Goal: Task Accomplishment & Management: Complete application form

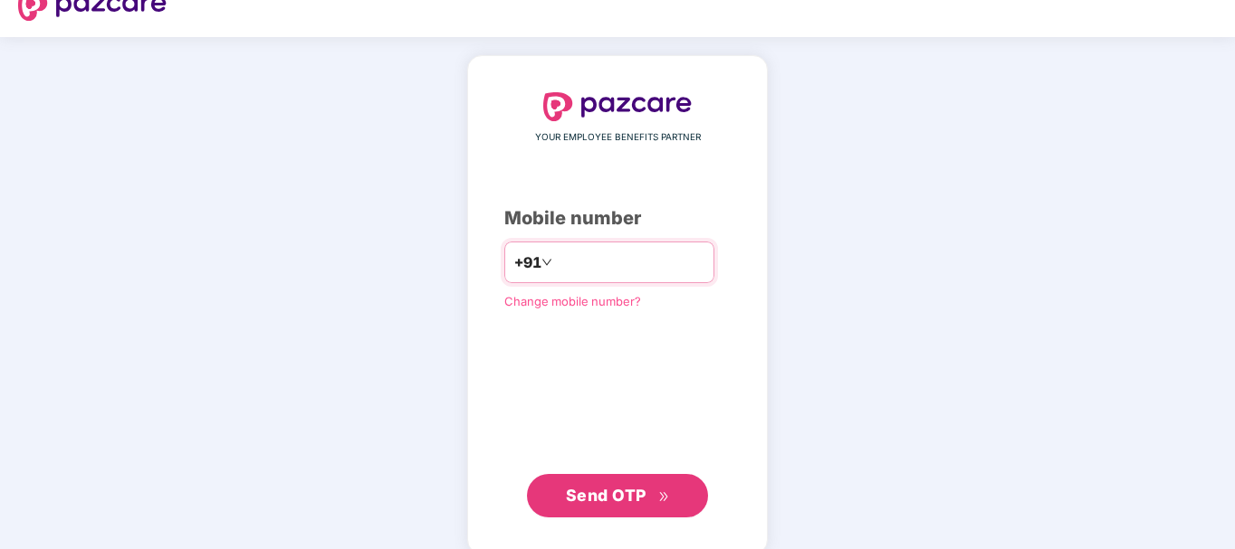
scroll to position [34, 0]
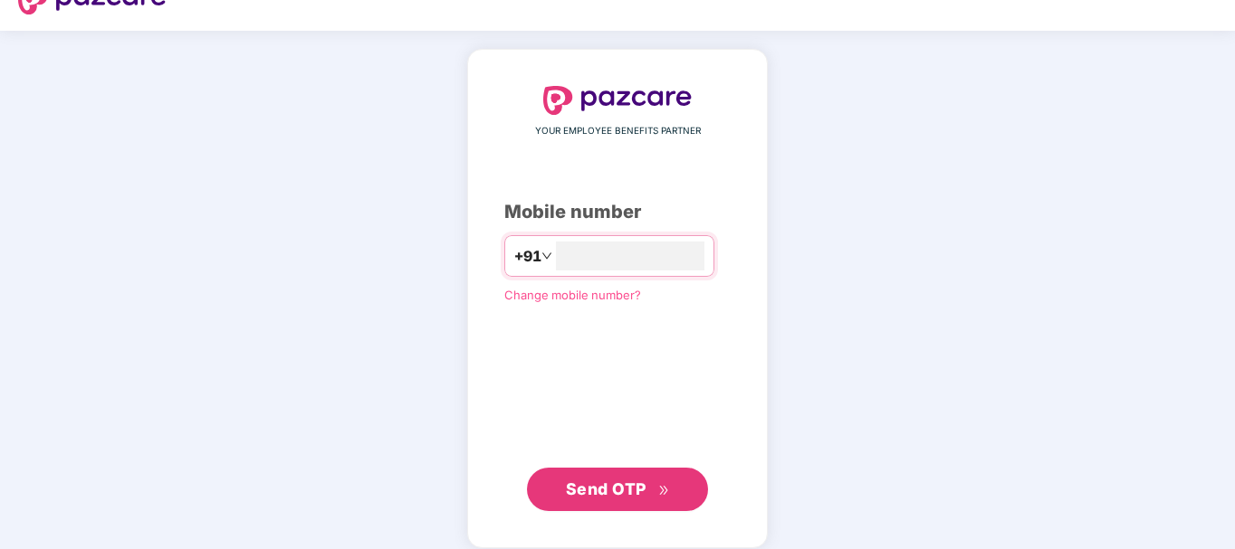
type input "**********"
click at [602, 483] on span "Send OTP" at bounding box center [606, 487] width 81 height 19
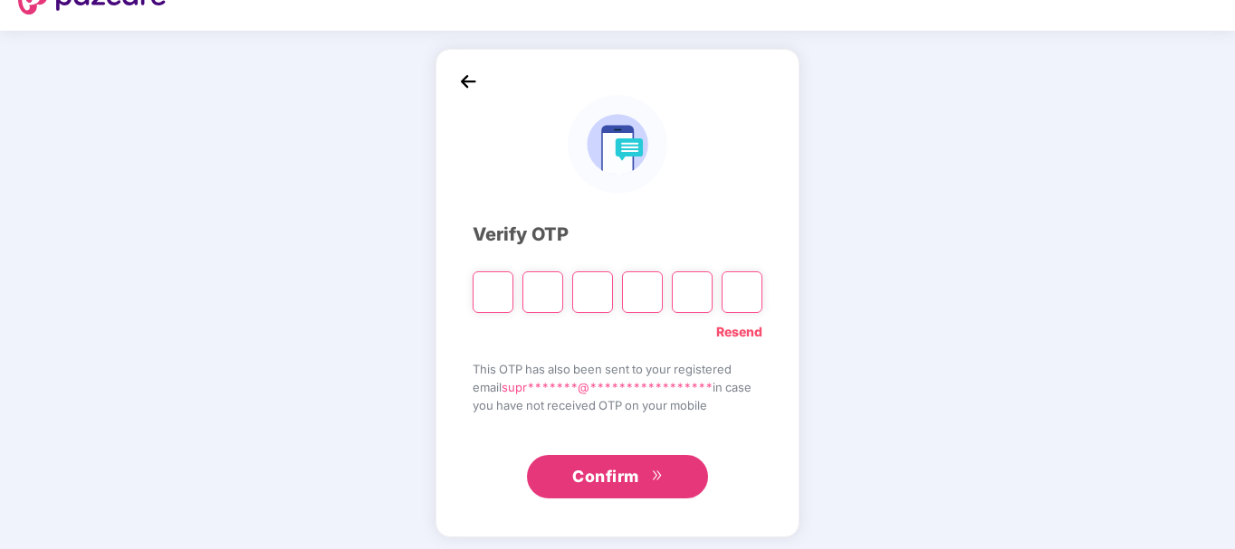
type input "*"
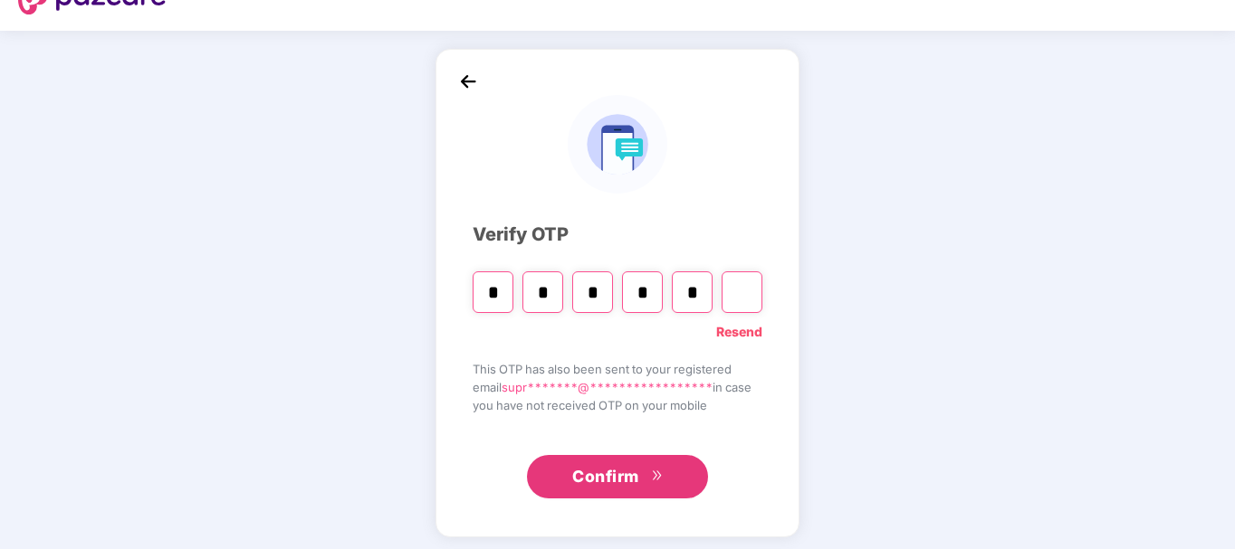
type input "*"
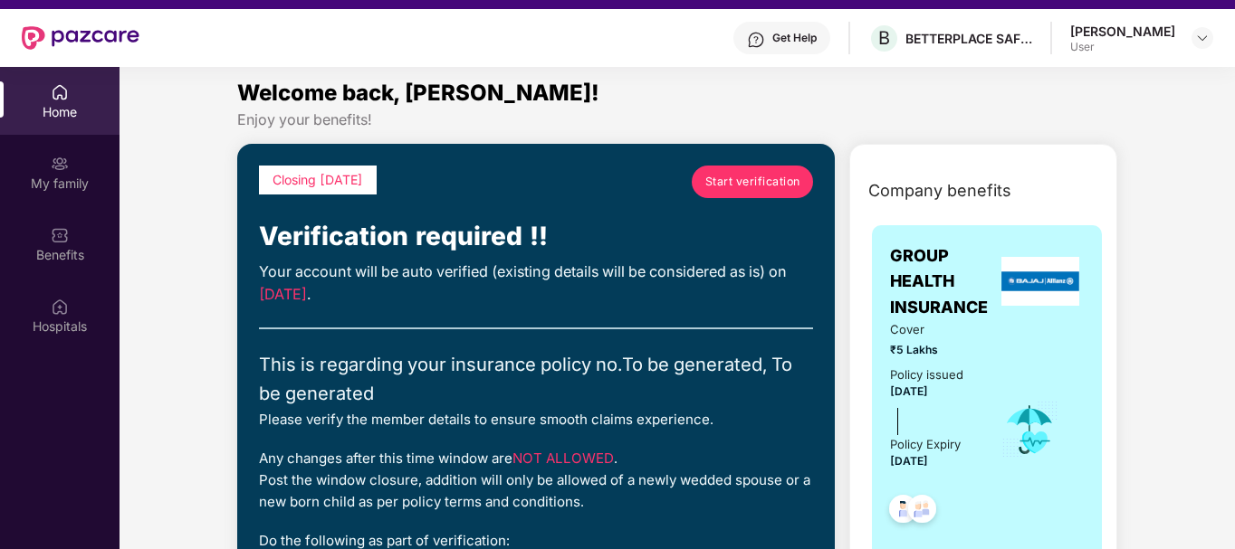
scroll to position [6, 0]
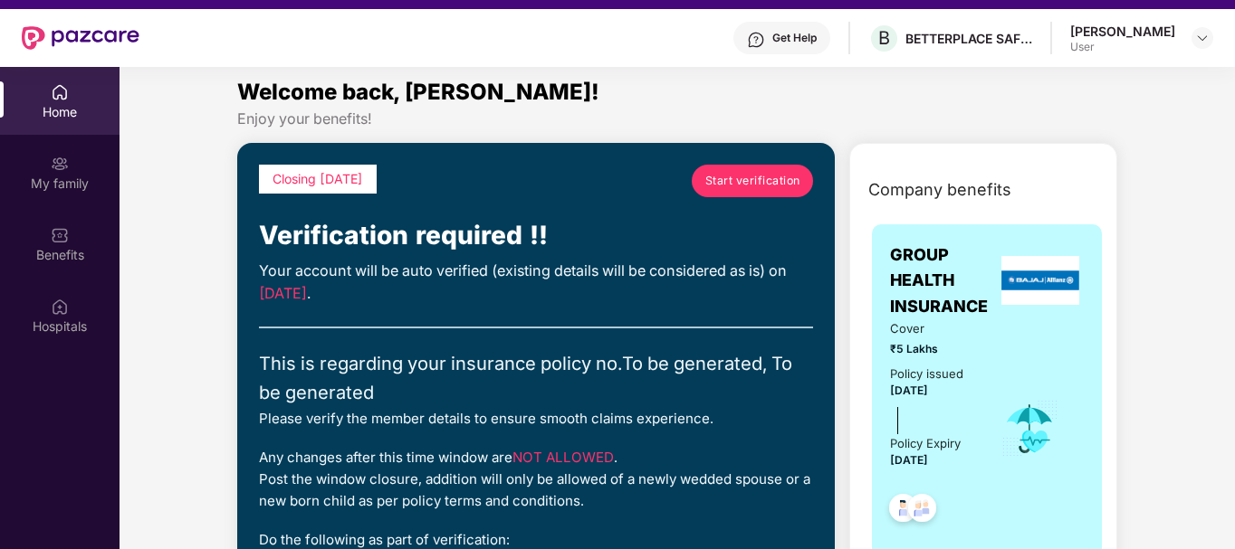
click at [757, 179] on span "Start verification" at bounding box center [752, 180] width 95 height 17
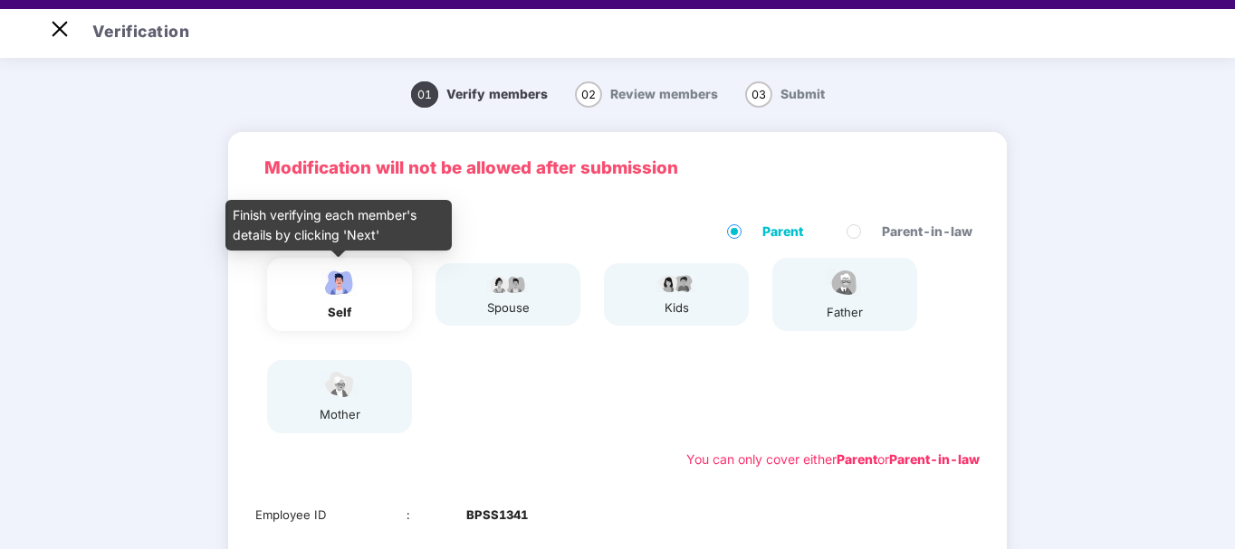
click at [342, 286] on img at bounding box center [339, 283] width 45 height 32
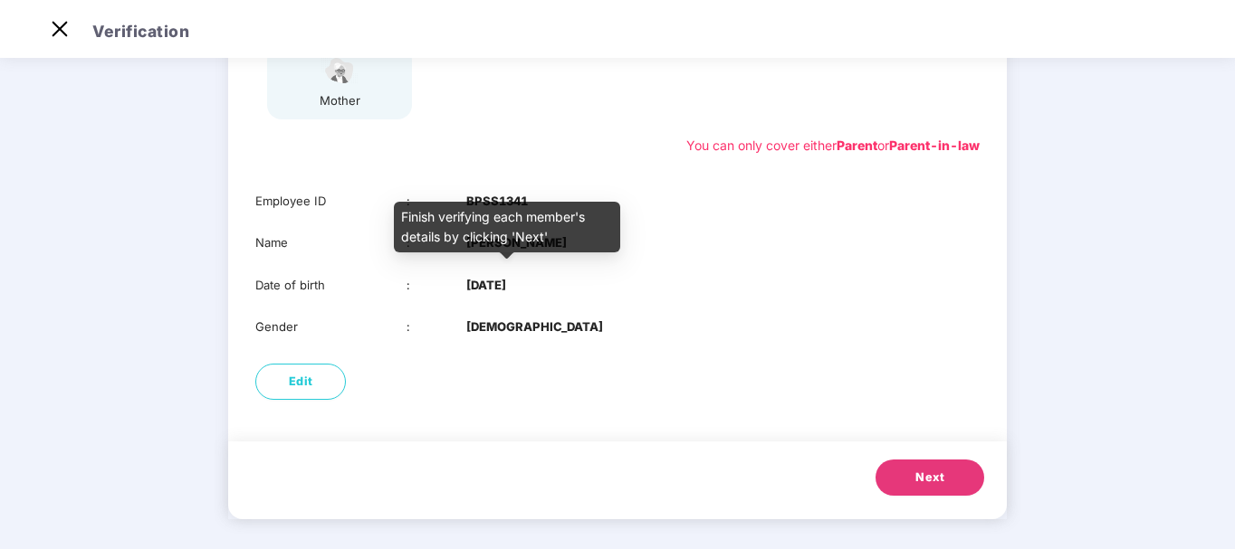
scroll to position [318, 0]
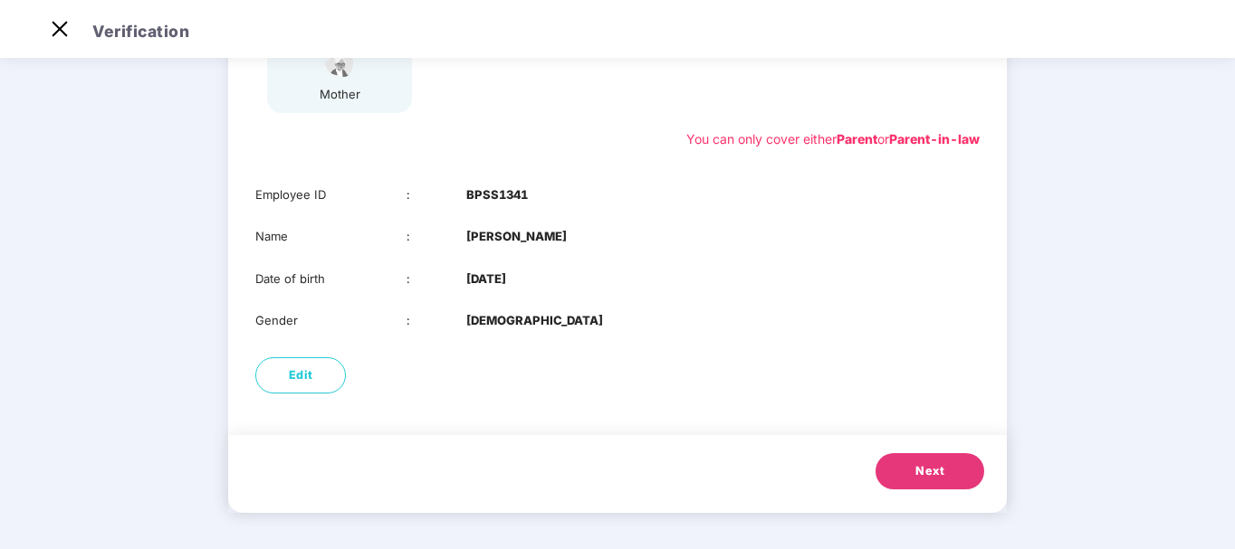
click at [907, 475] on button "Next" at bounding box center [929, 471] width 109 height 36
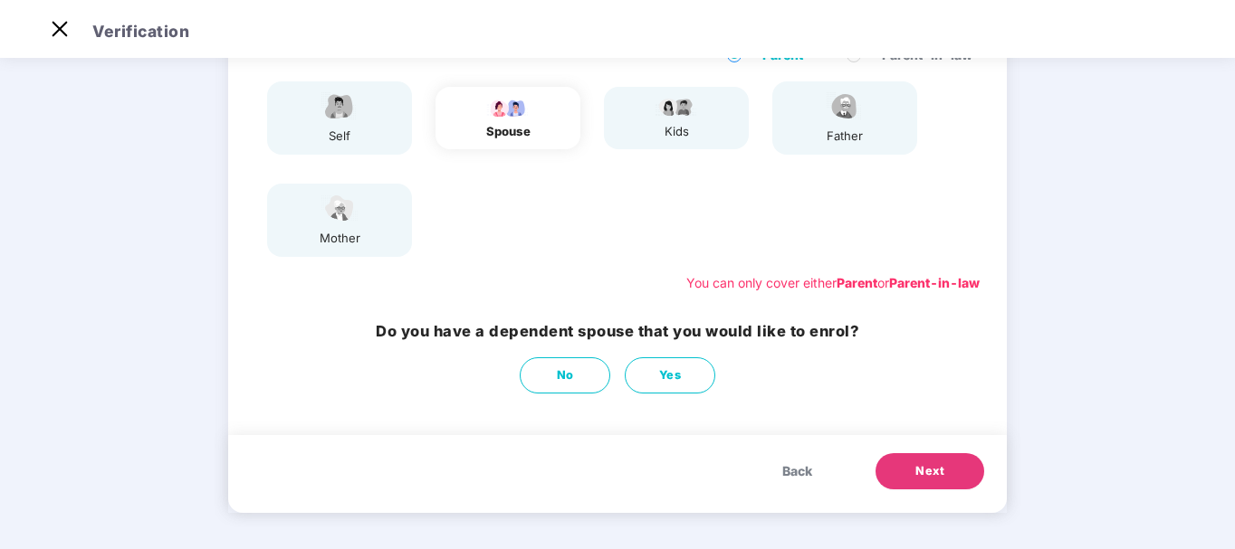
scroll to position [174, 0]
click at [562, 372] on span "No" at bounding box center [565, 376] width 17 height 18
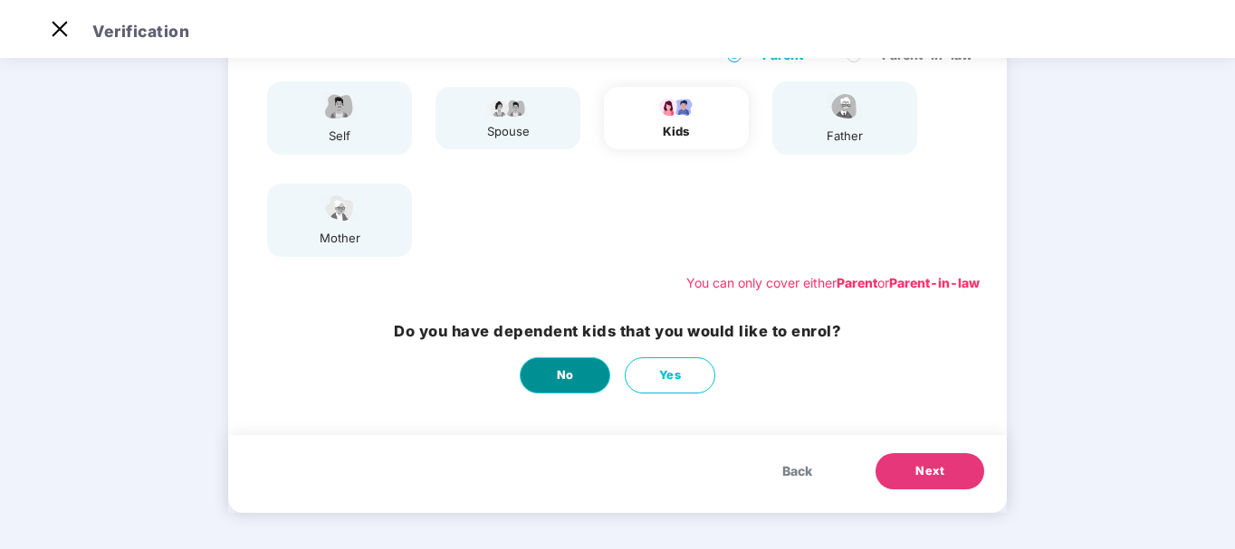
scroll to position [0, 0]
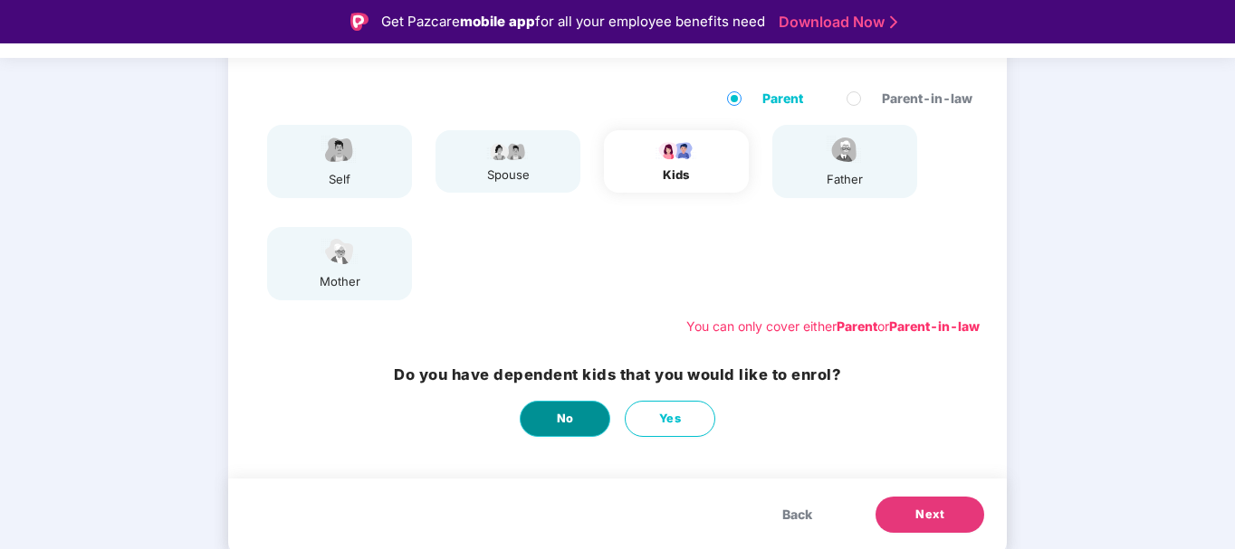
click at [559, 406] on button "No" at bounding box center [565, 419] width 91 height 36
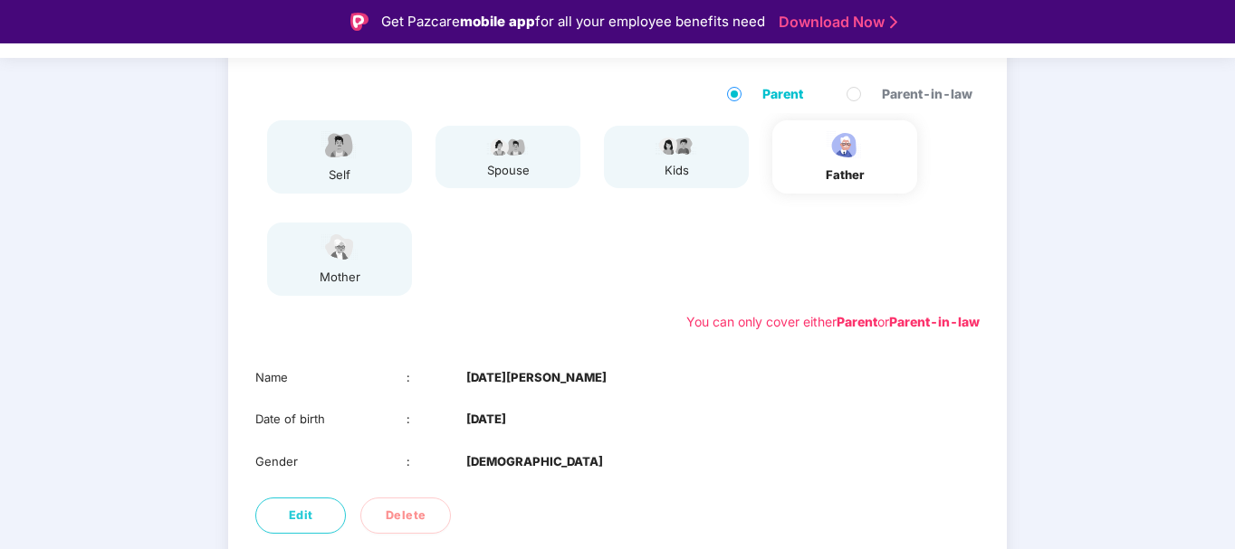
scroll to position [275, 0]
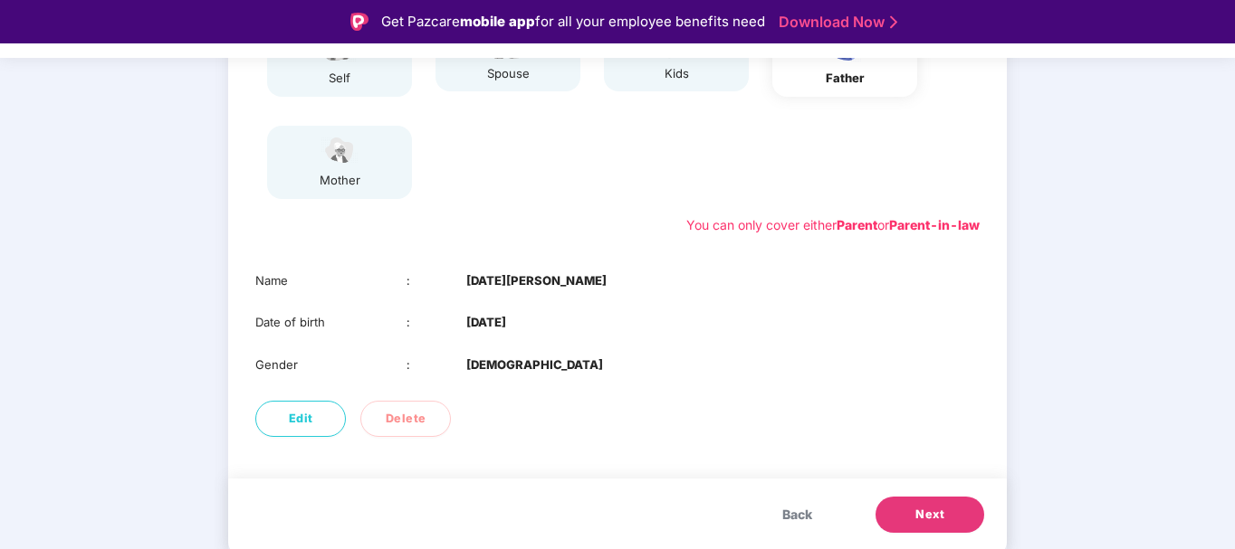
click at [925, 512] on span "Next" at bounding box center [929, 515] width 29 height 18
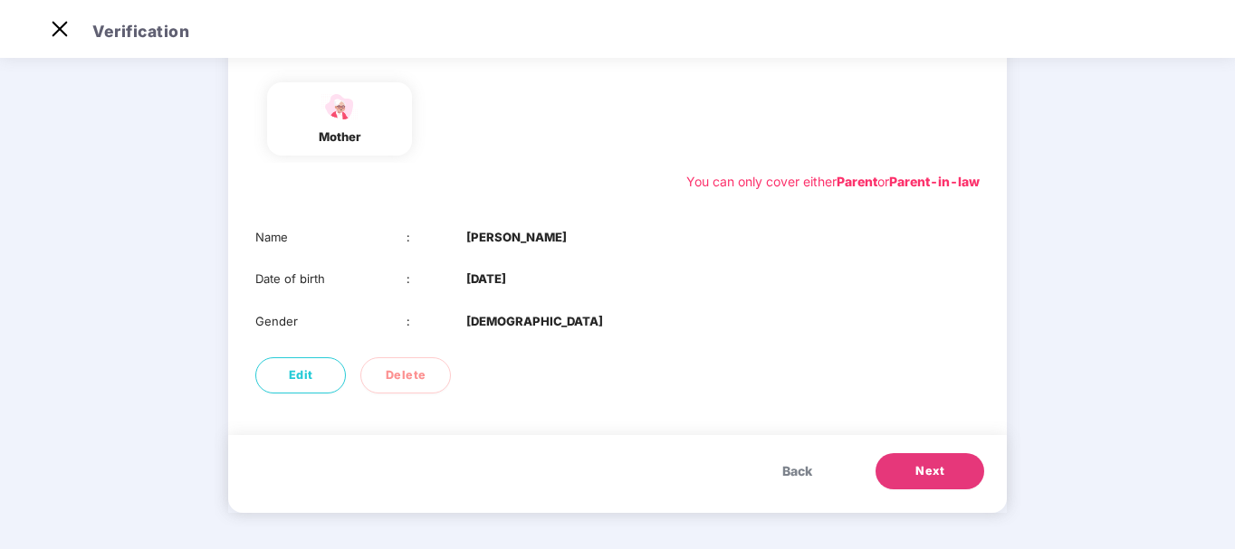
click at [918, 479] on span "Next" at bounding box center [929, 472] width 29 height 18
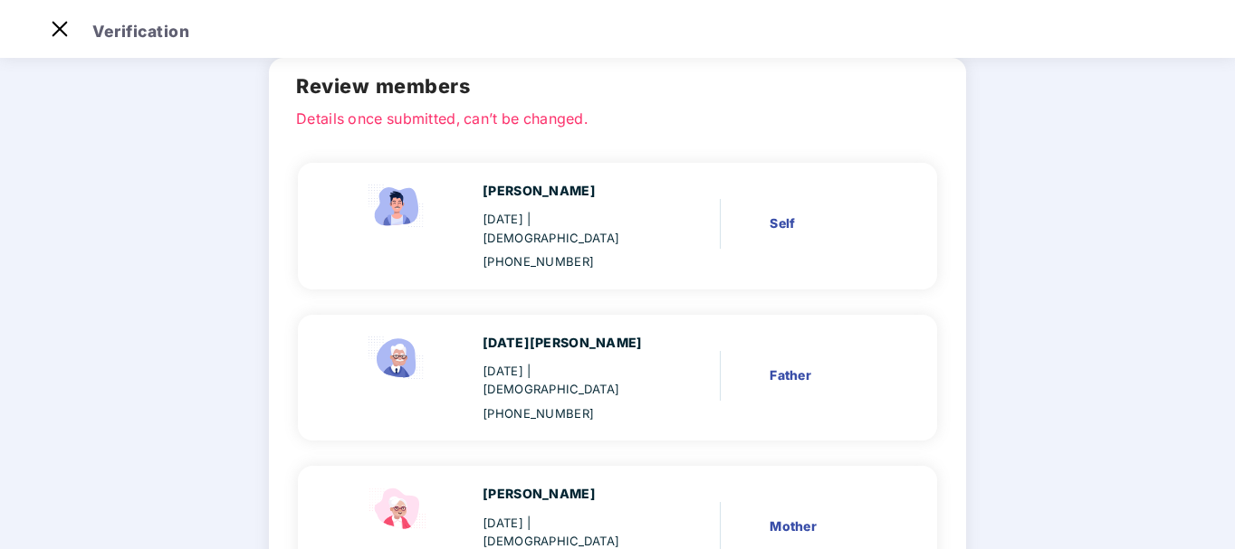
scroll to position [217, 0]
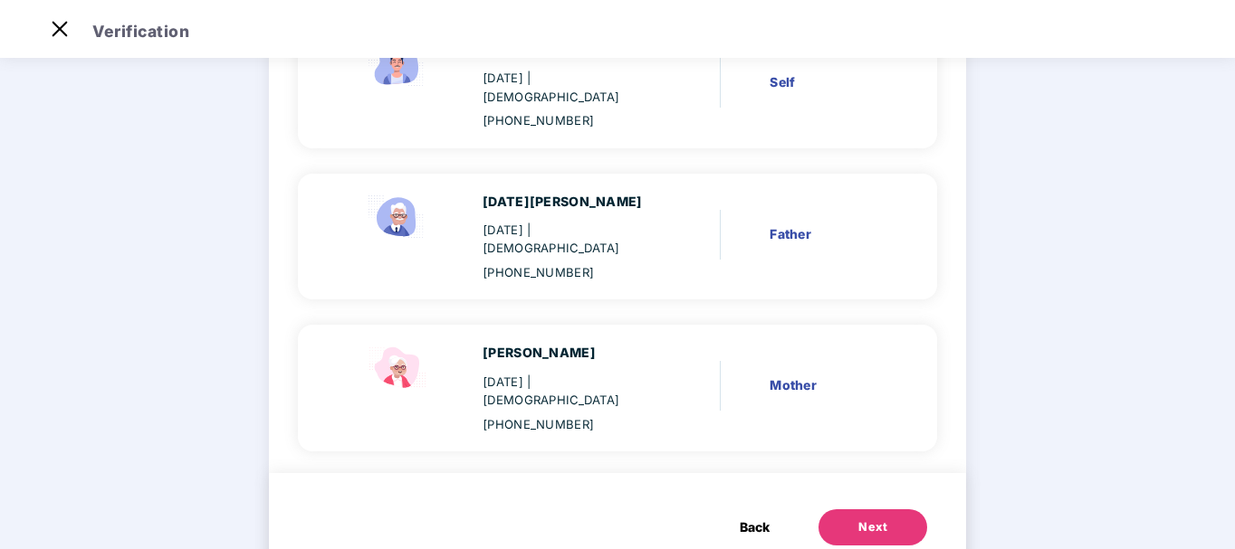
click at [858, 519] on div "Next" at bounding box center [872, 528] width 29 height 18
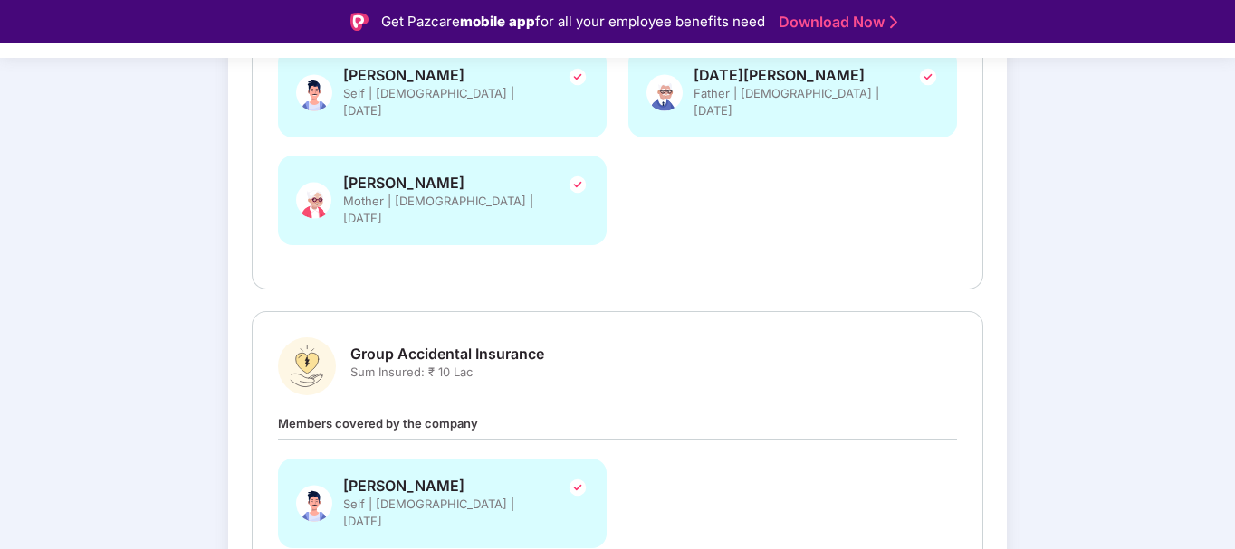
scroll to position [508, 0]
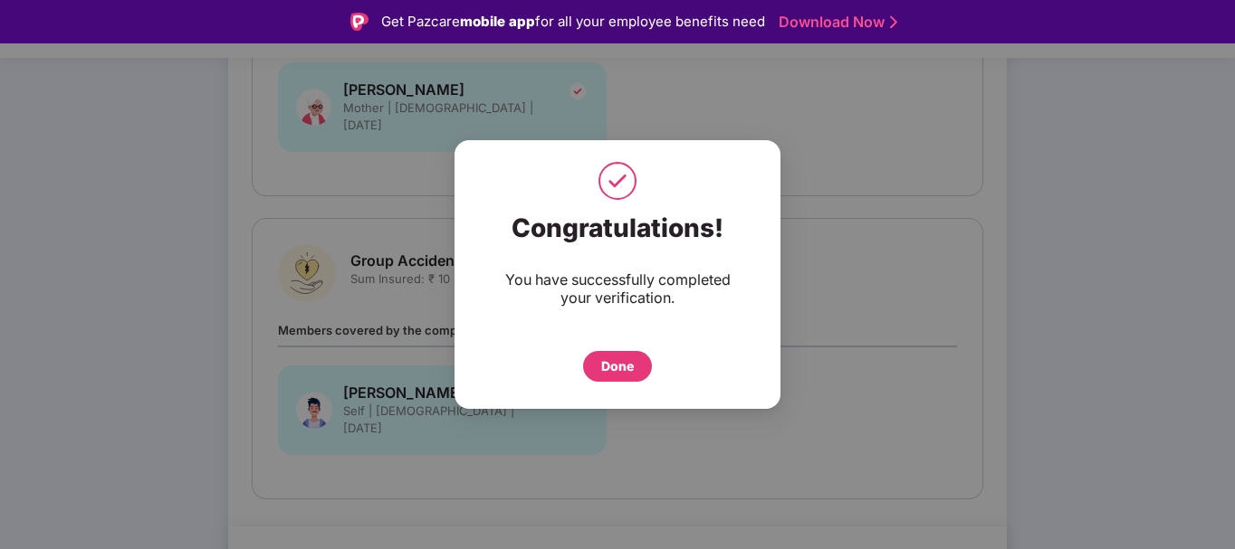
click at [627, 358] on div "Done" at bounding box center [617, 367] width 33 height 20
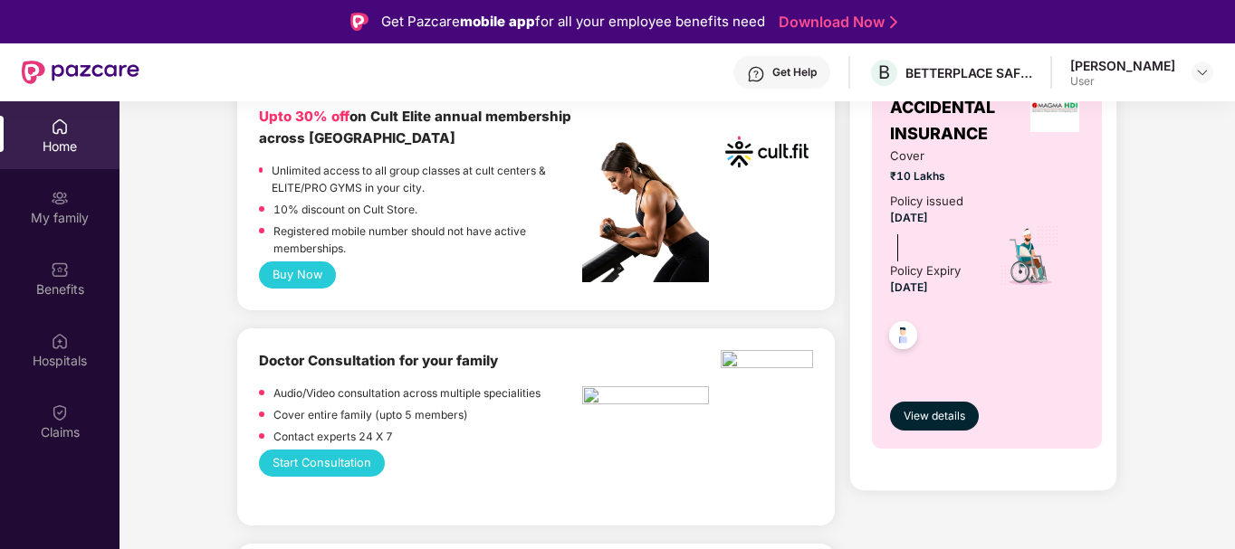
scroll to position [776, 0]
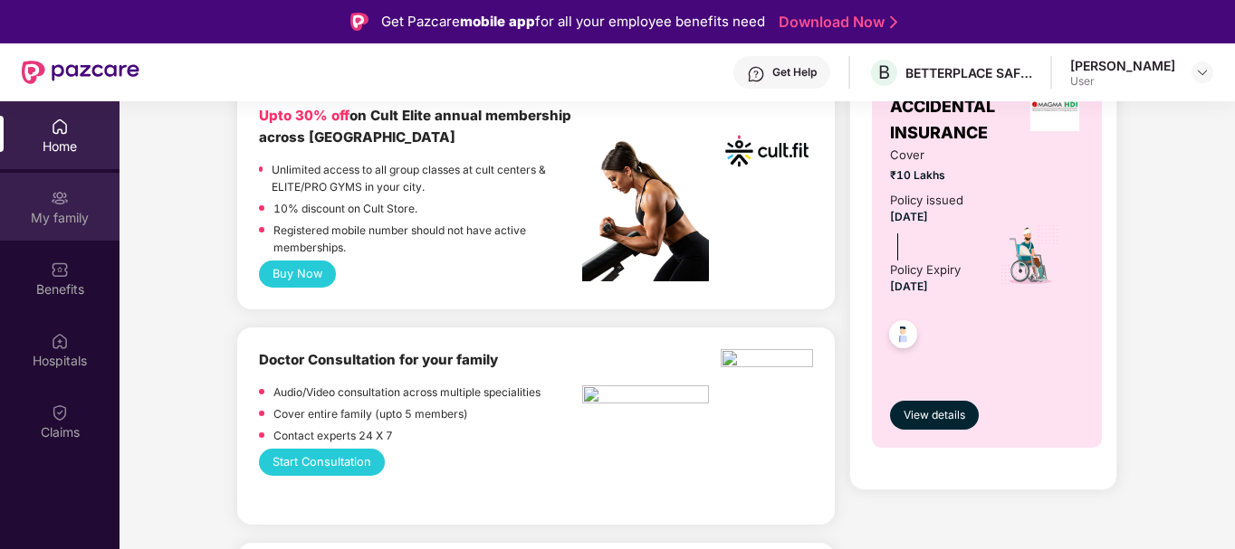
click at [58, 217] on div "My family" at bounding box center [59, 218] width 119 height 18
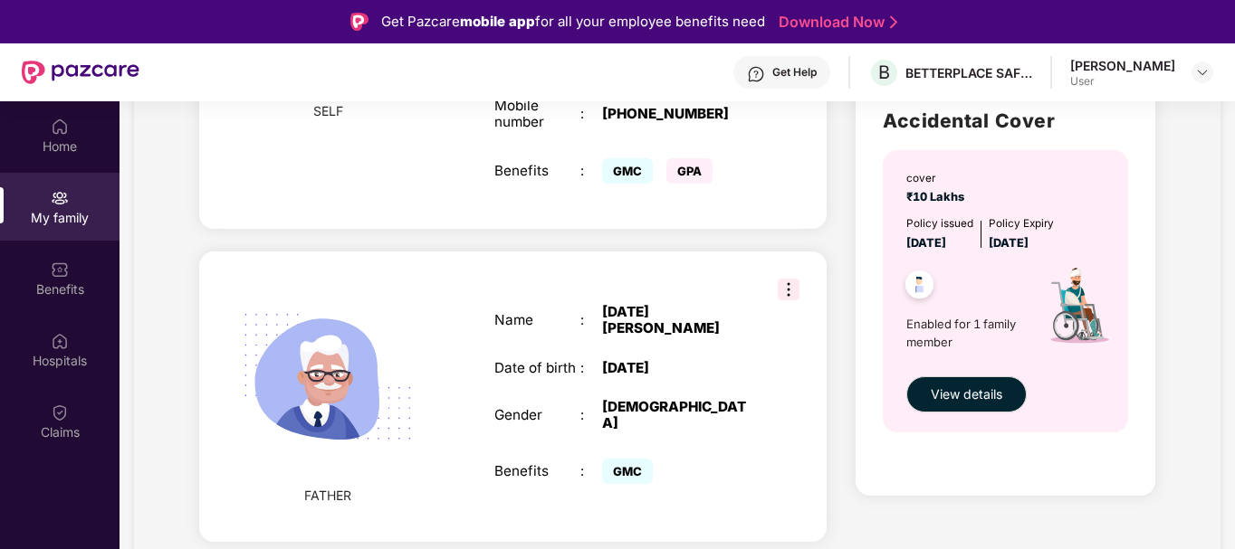
scroll to position [433, 0]
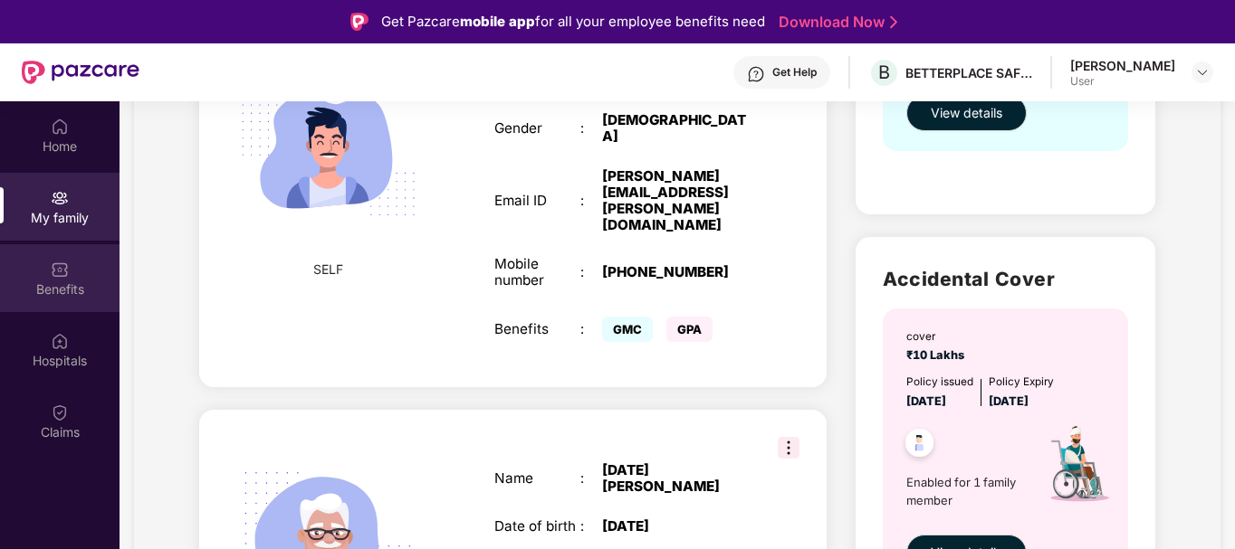
click at [52, 293] on div "Benefits" at bounding box center [59, 290] width 119 height 18
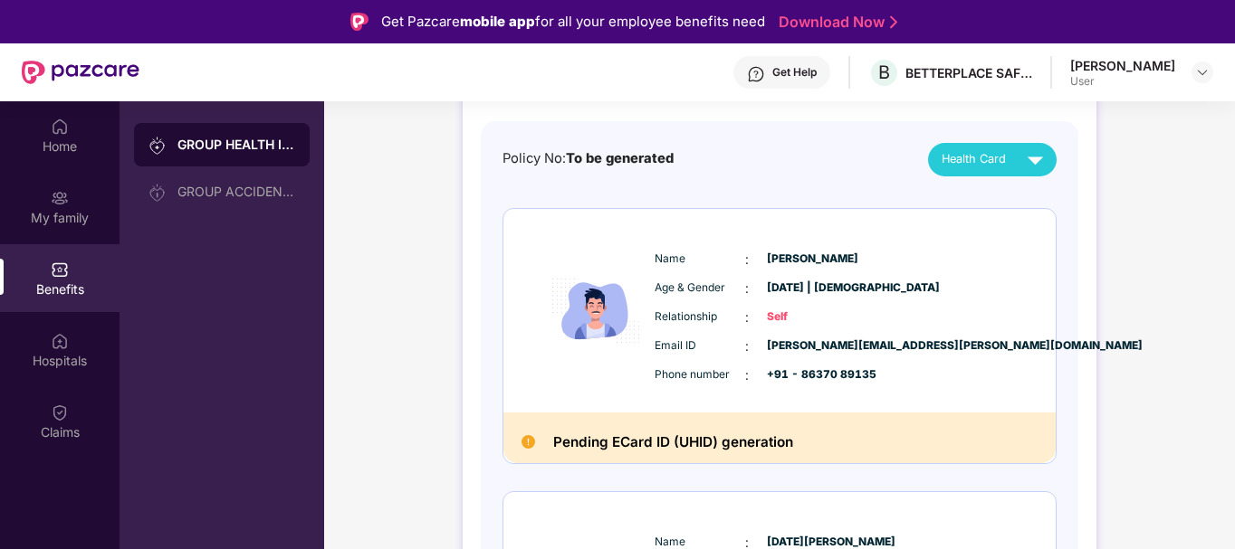
scroll to position [160, 0]
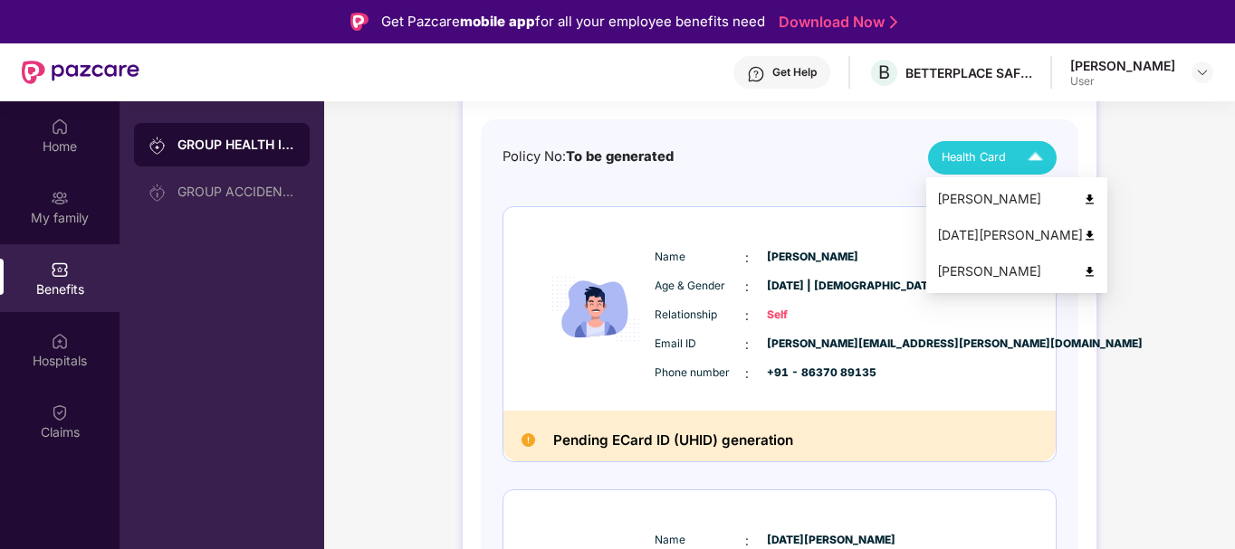
click at [1083, 197] on img at bounding box center [1090, 200] width 14 height 14
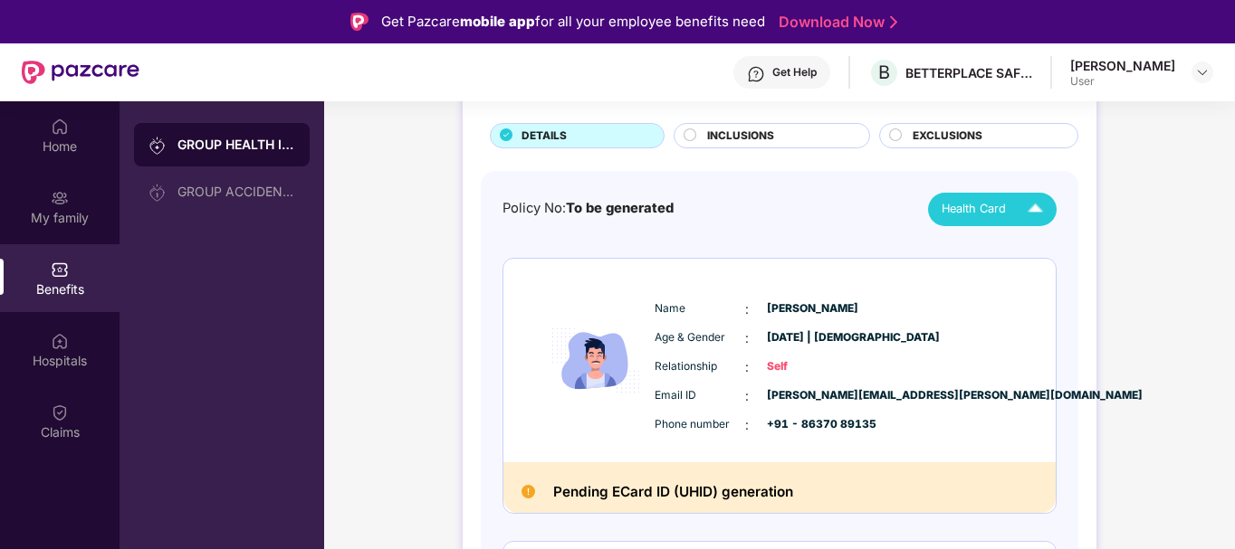
scroll to position [0, 0]
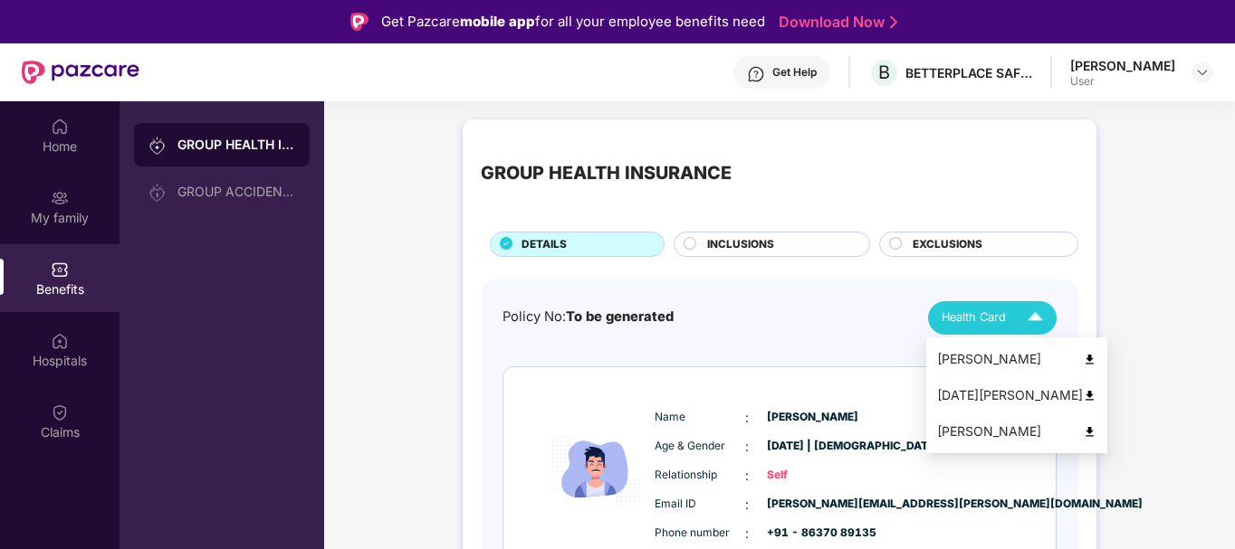
click at [993, 396] on div "[DATE][PERSON_NAME]" at bounding box center [1016, 396] width 159 height 20
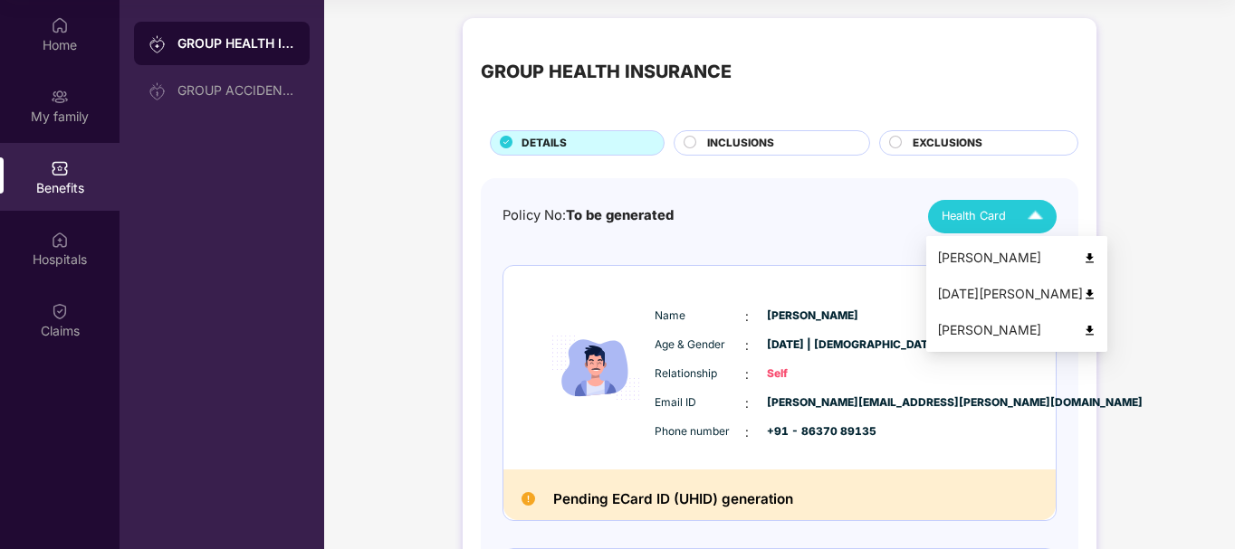
click at [1083, 327] on img at bounding box center [1090, 331] width 14 height 14
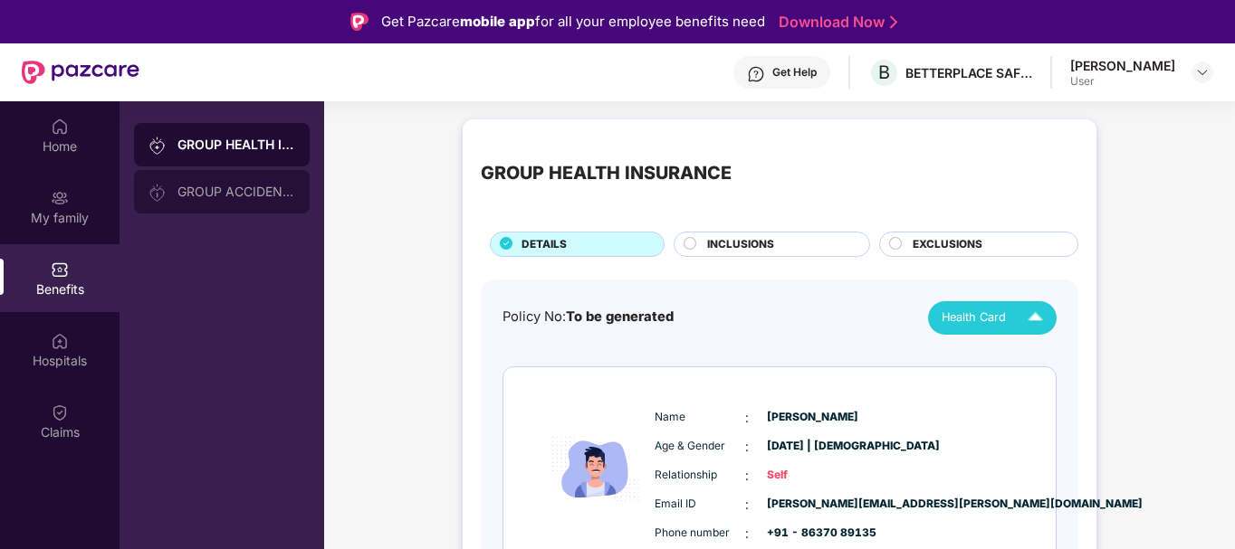
click at [243, 196] on div "GROUP ACCIDENTAL INSURANCE" at bounding box center [236, 192] width 118 height 14
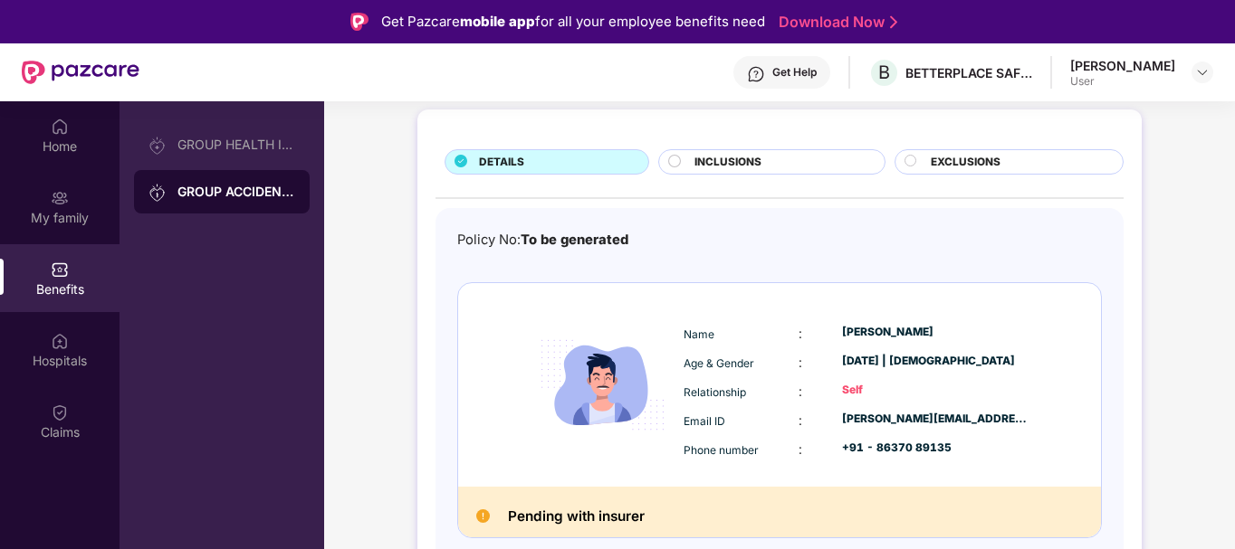
scroll to position [101, 0]
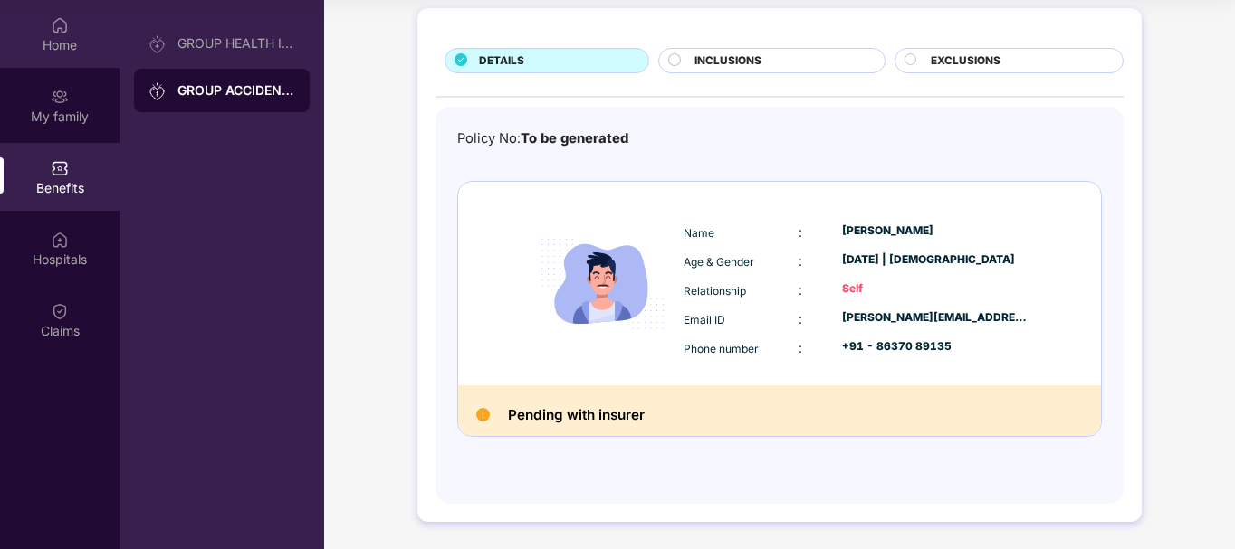
click at [44, 46] on div "Home" at bounding box center [59, 44] width 119 height 18
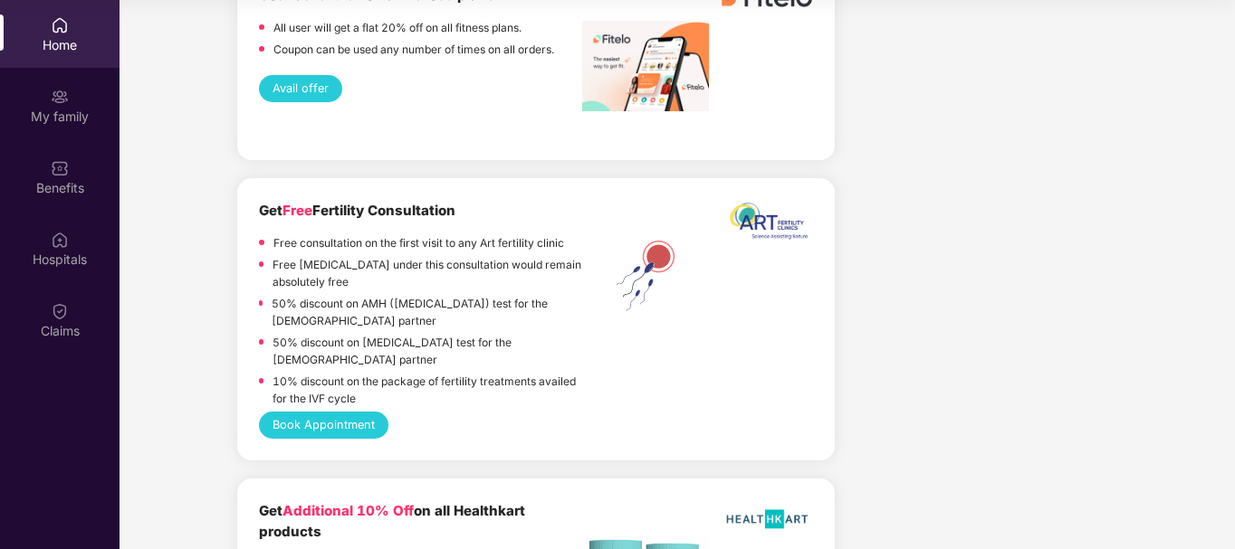
scroll to position [3810, 0]
